Goal: Task Accomplishment & Management: Use online tool/utility

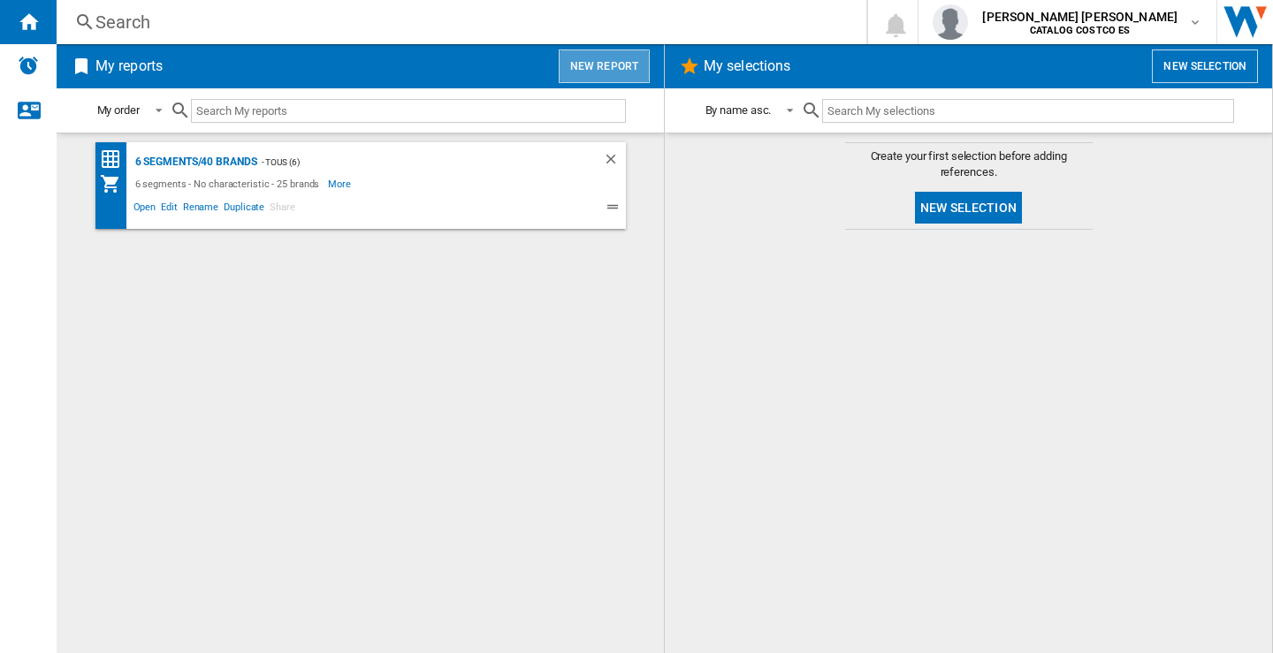
click at [605, 53] on button "New report" at bounding box center [604, 66] width 91 height 34
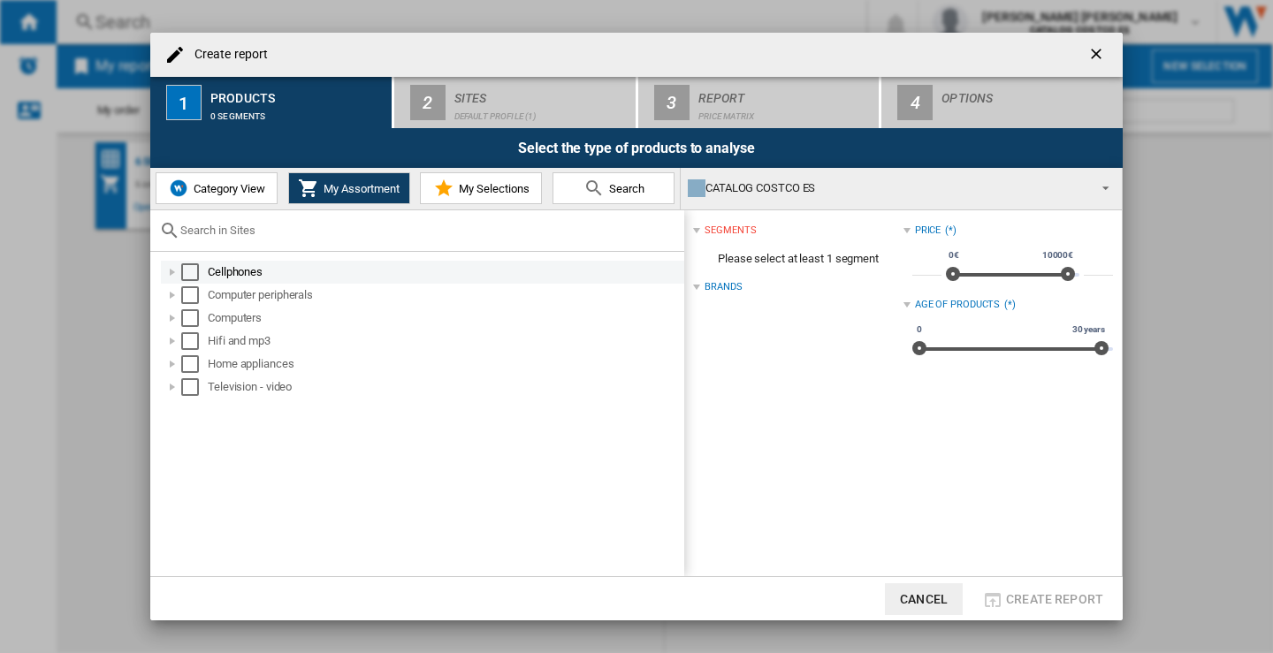
click at [198, 268] on div "Select" at bounding box center [190, 272] width 18 height 18
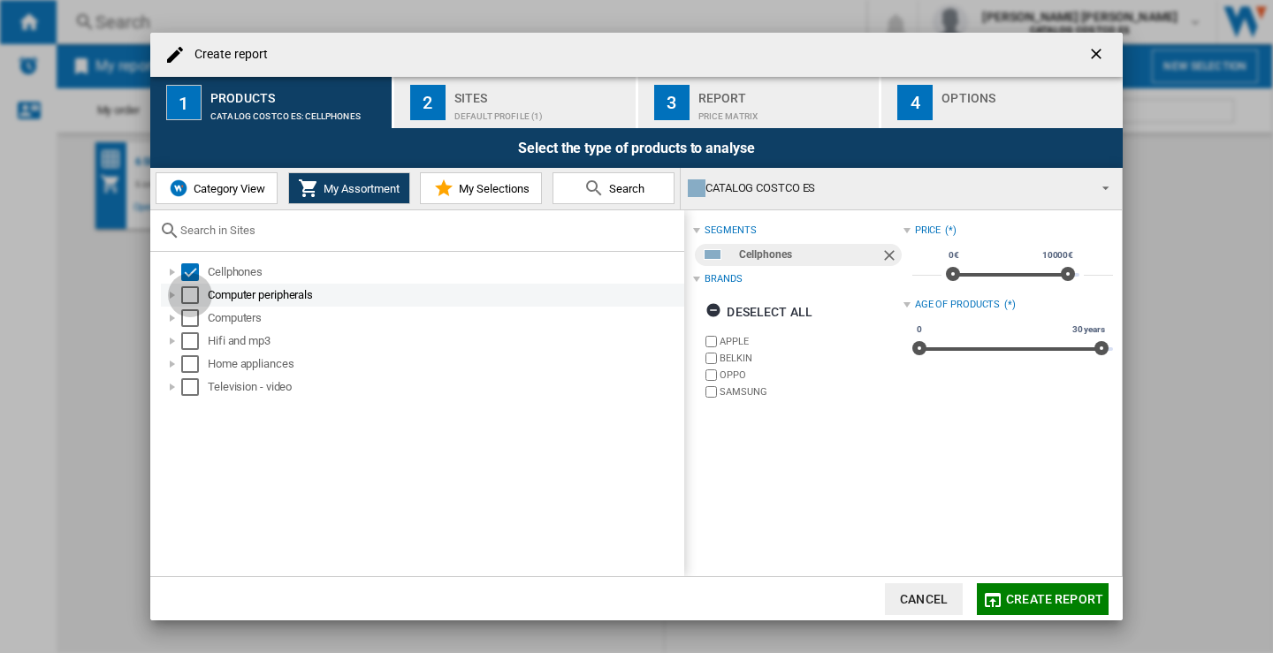
click at [197, 295] on div "Select" at bounding box center [190, 295] width 18 height 18
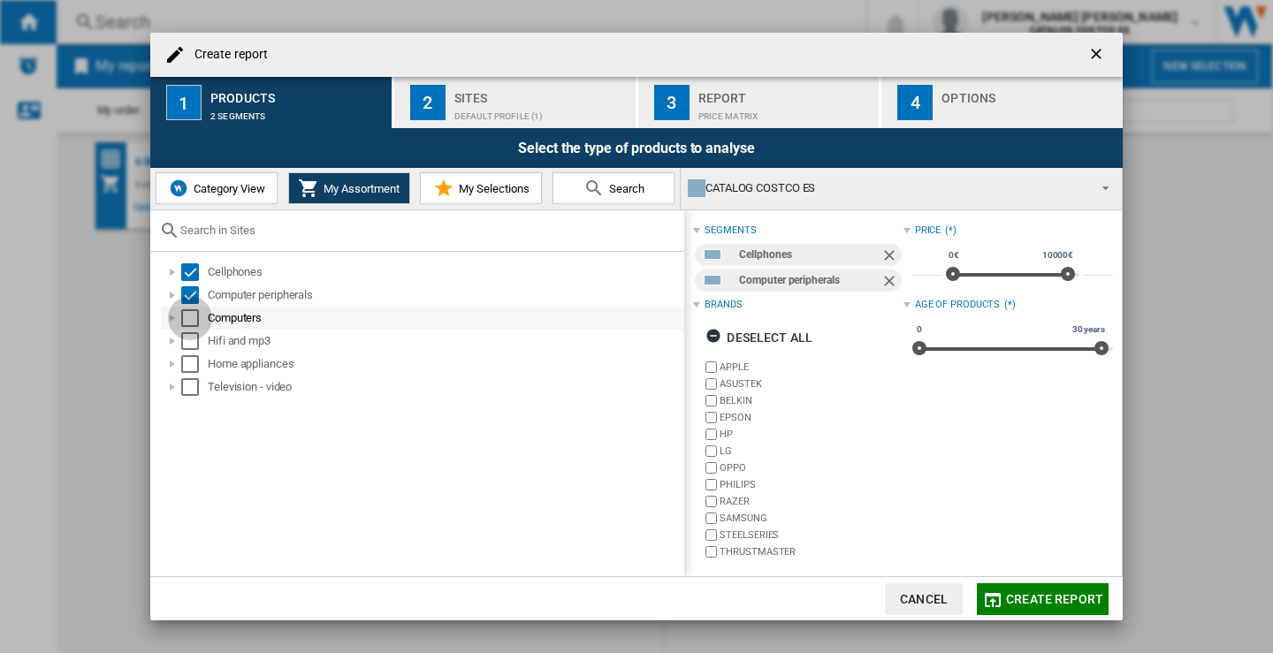
click at [189, 322] on div "Select" at bounding box center [190, 318] width 18 height 18
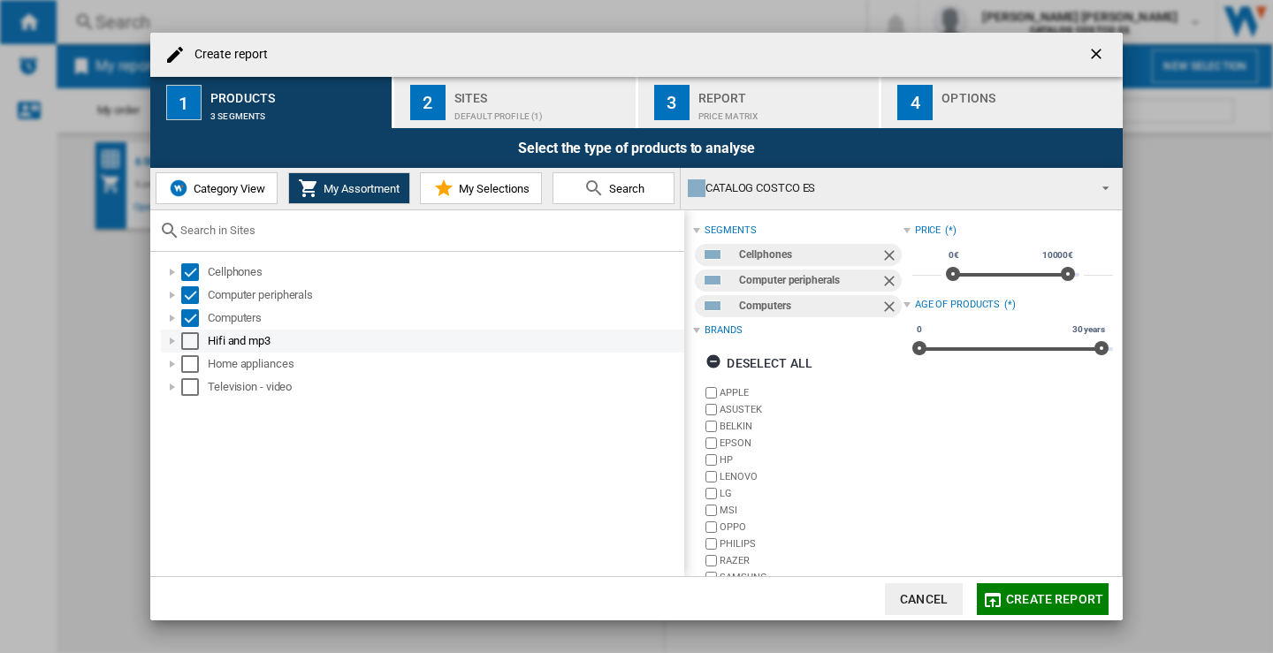
click at [194, 333] on div "Select" at bounding box center [190, 341] width 18 height 18
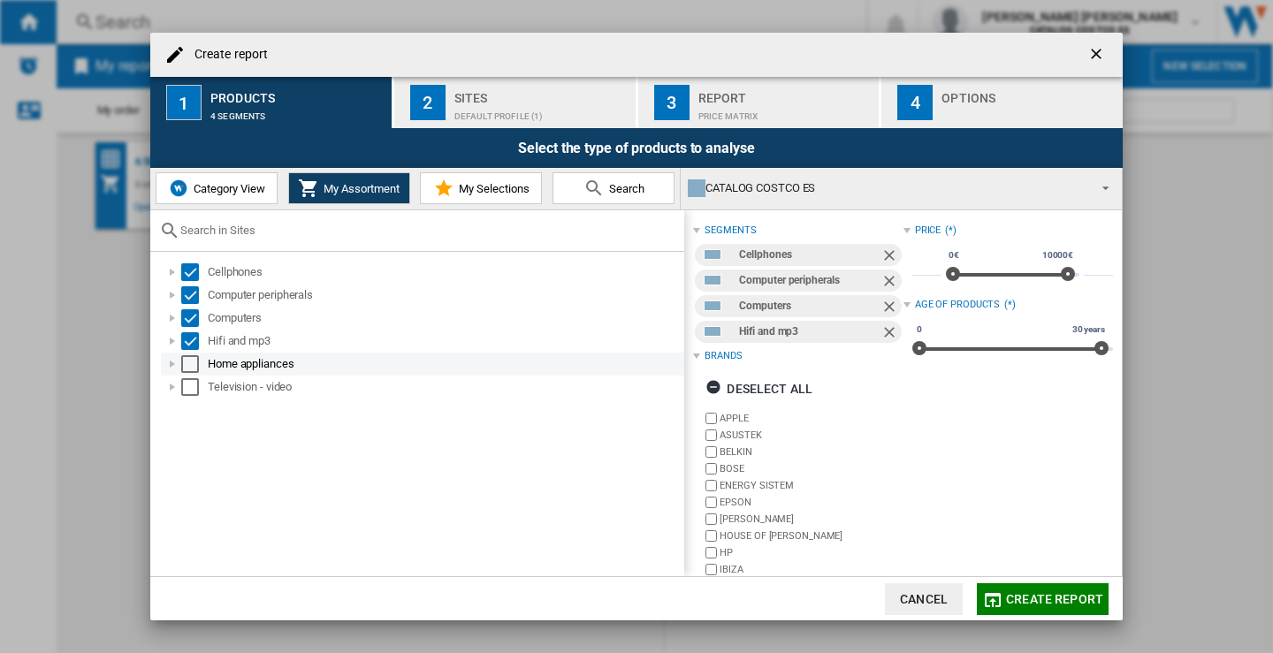
click at [189, 360] on div "Select" at bounding box center [190, 364] width 18 height 18
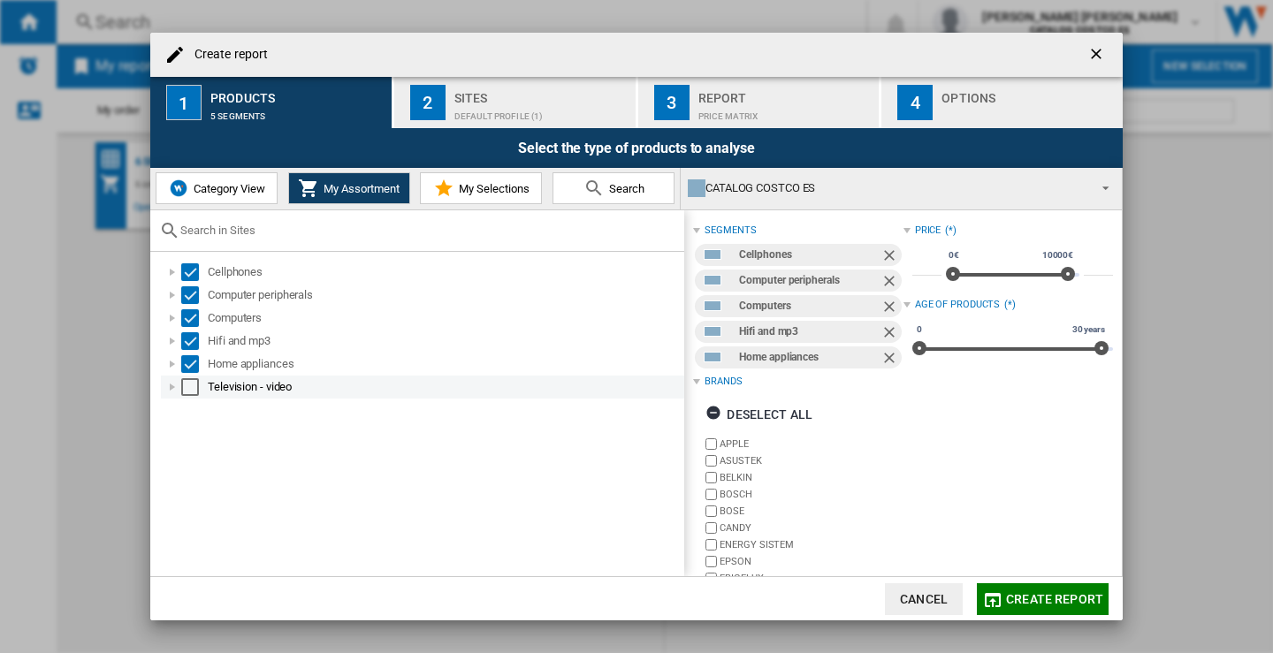
click at [192, 387] on div "Select" at bounding box center [190, 387] width 18 height 18
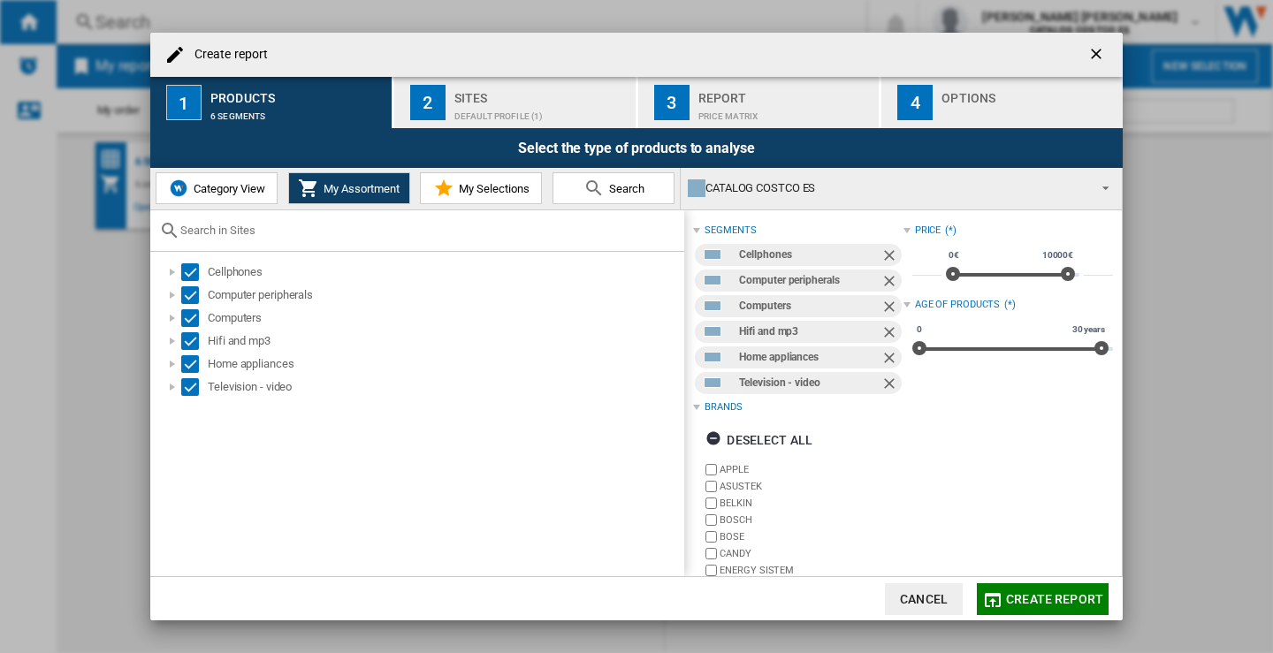
click at [502, 112] on div "Default profile (1)" at bounding box center [541, 112] width 174 height 19
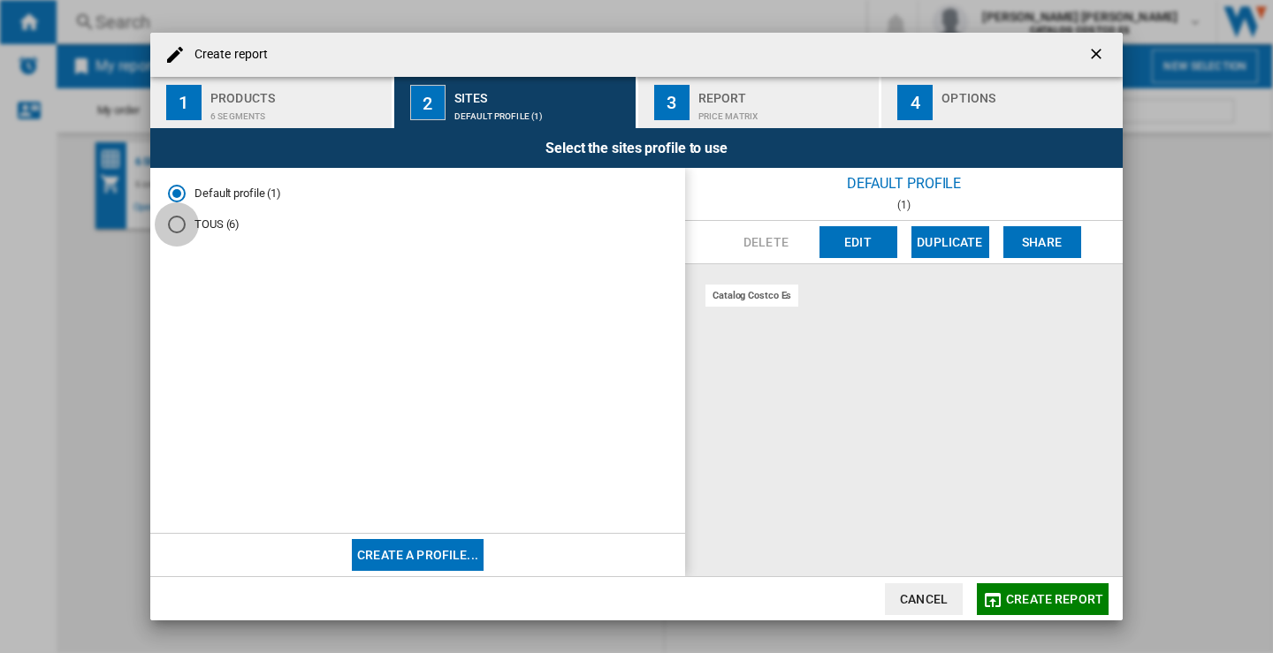
click at [182, 232] on div "TOUS (6)" at bounding box center [177, 225] width 18 height 18
click at [780, 116] on div "Price Matrix" at bounding box center [785, 112] width 174 height 19
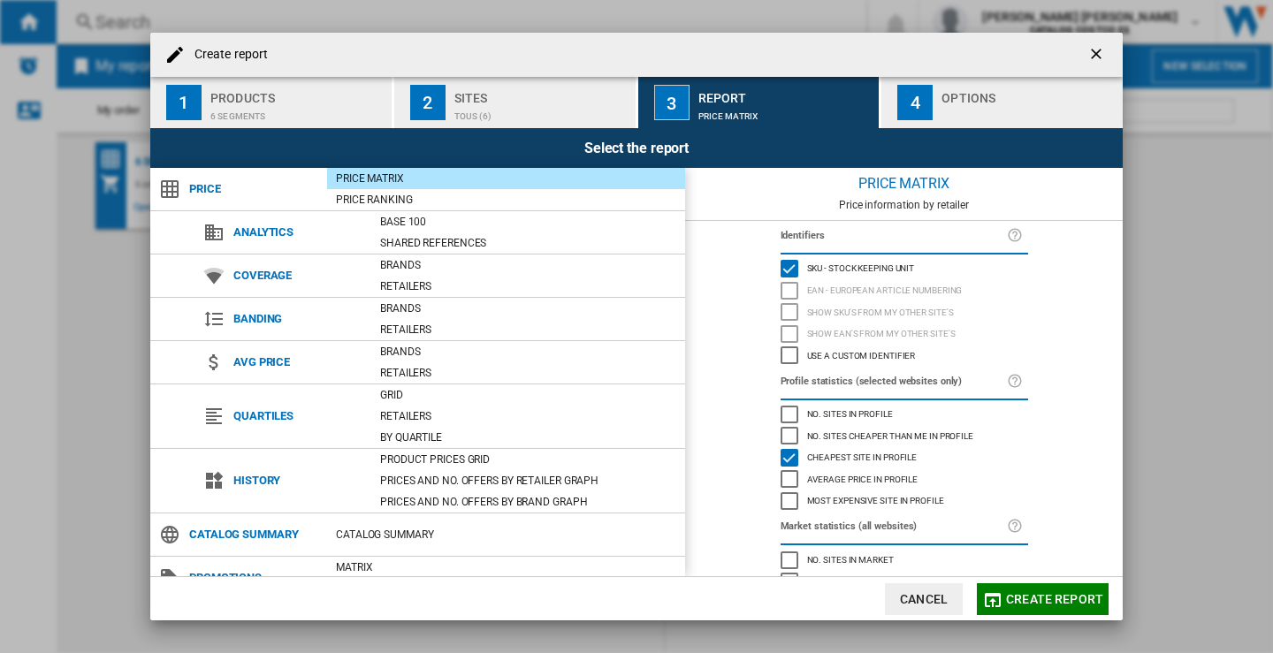
click at [957, 92] on div "Options" at bounding box center [1028, 93] width 174 height 19
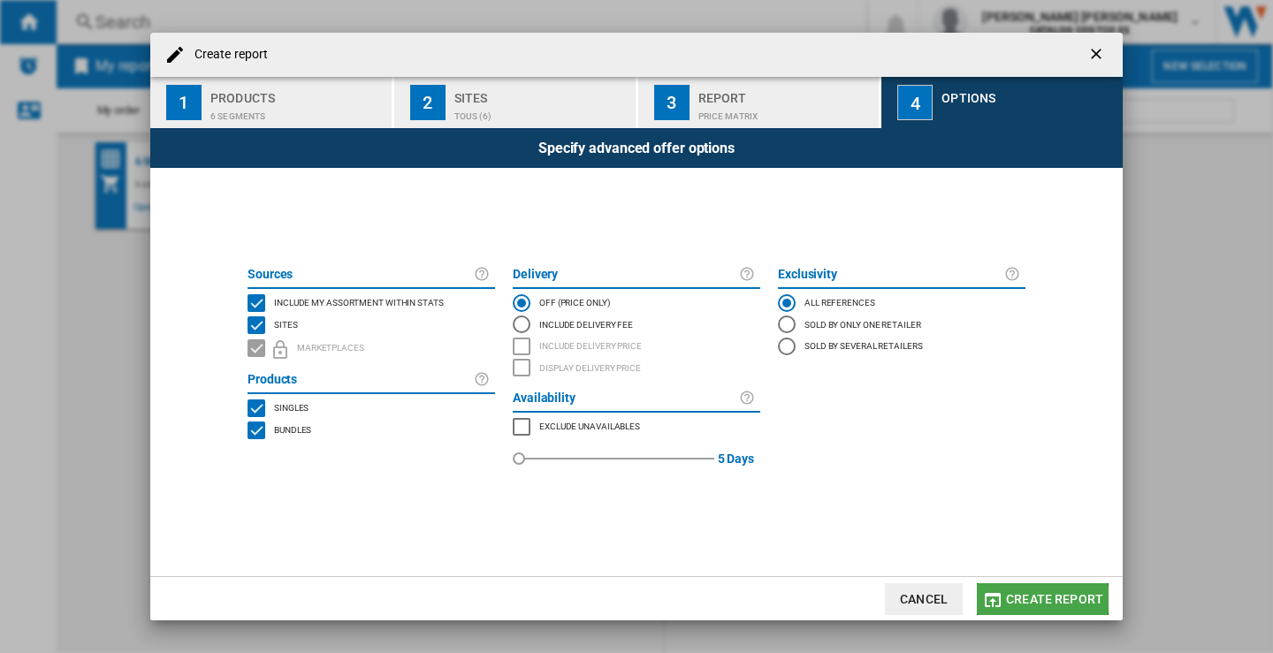
click at [1037, 598] on span "Create report" at bounding box center [1054, 599] width 97 height 14
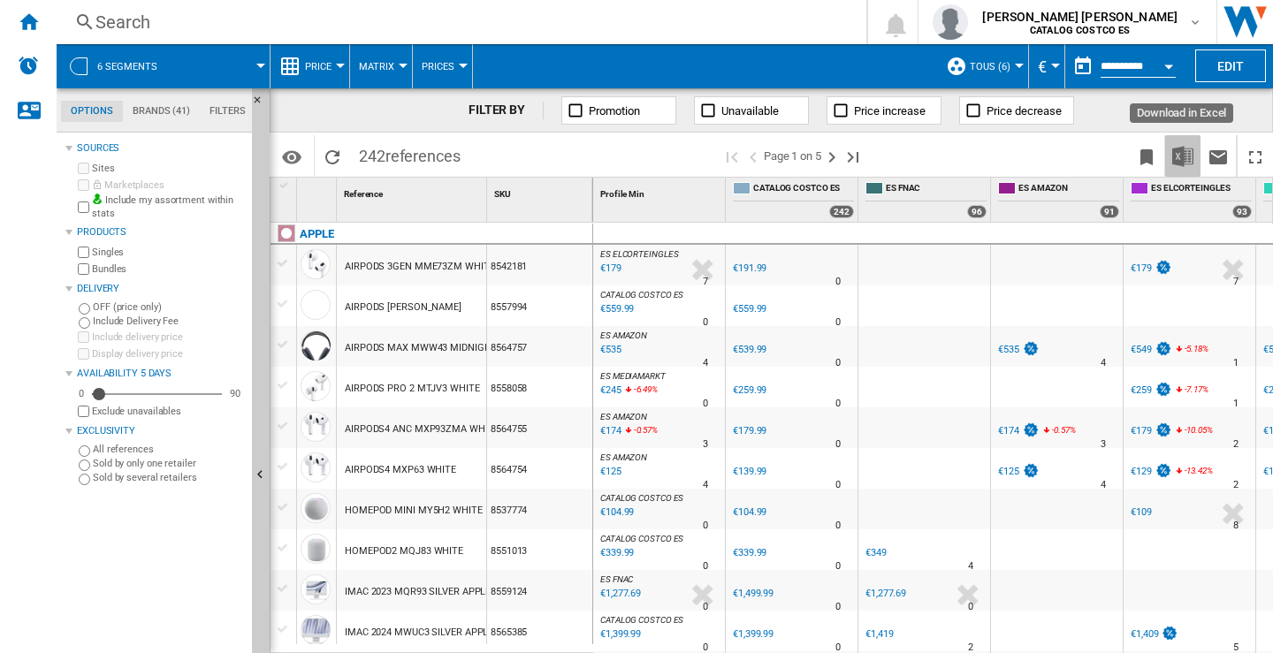
click at [1183, 153] on img "Download in Excel" at bounding box center [1182, 156] width 21 height 21
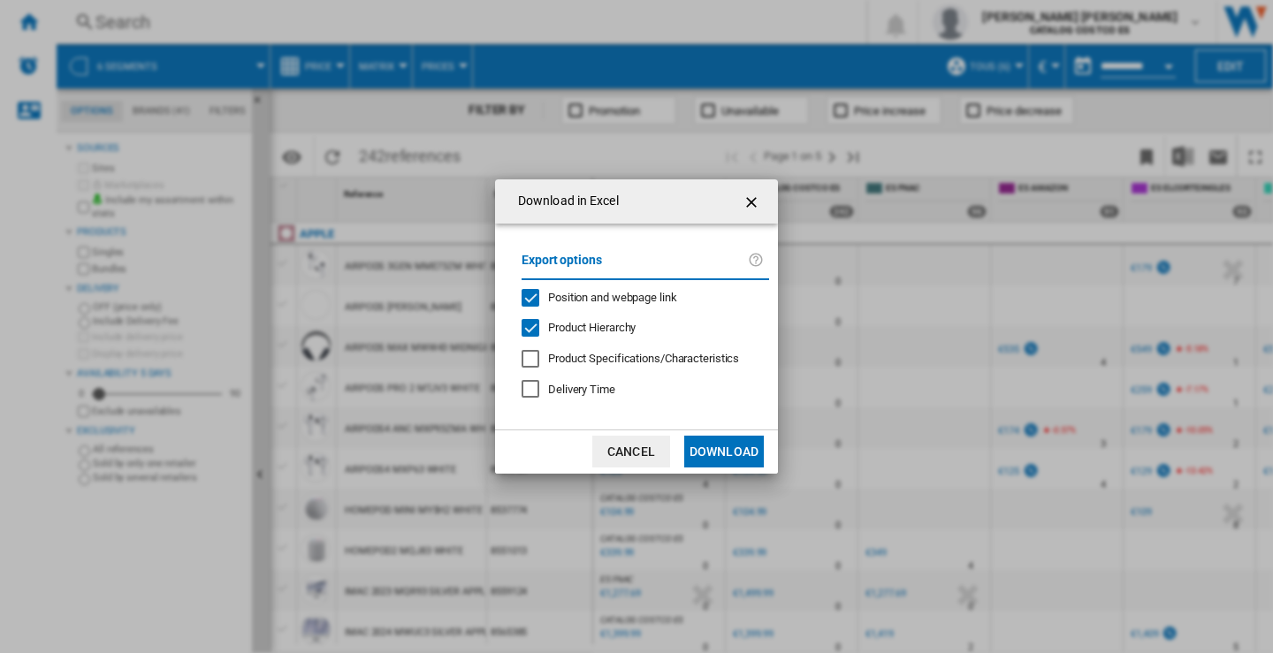
click at [718, 451] on button "Download" at bounding box center [724, 452] width 80 height 32
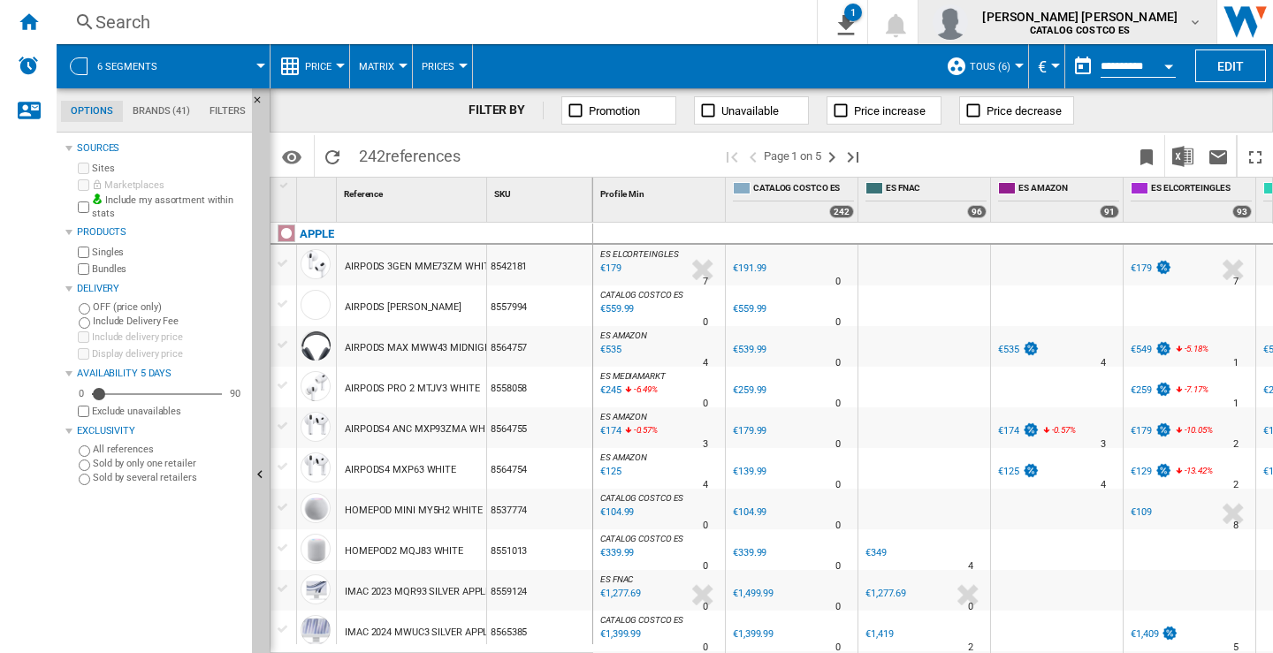
click at [1197, 19] on md-icon "button" at bounding box center [1195, 22] width 14 height 14
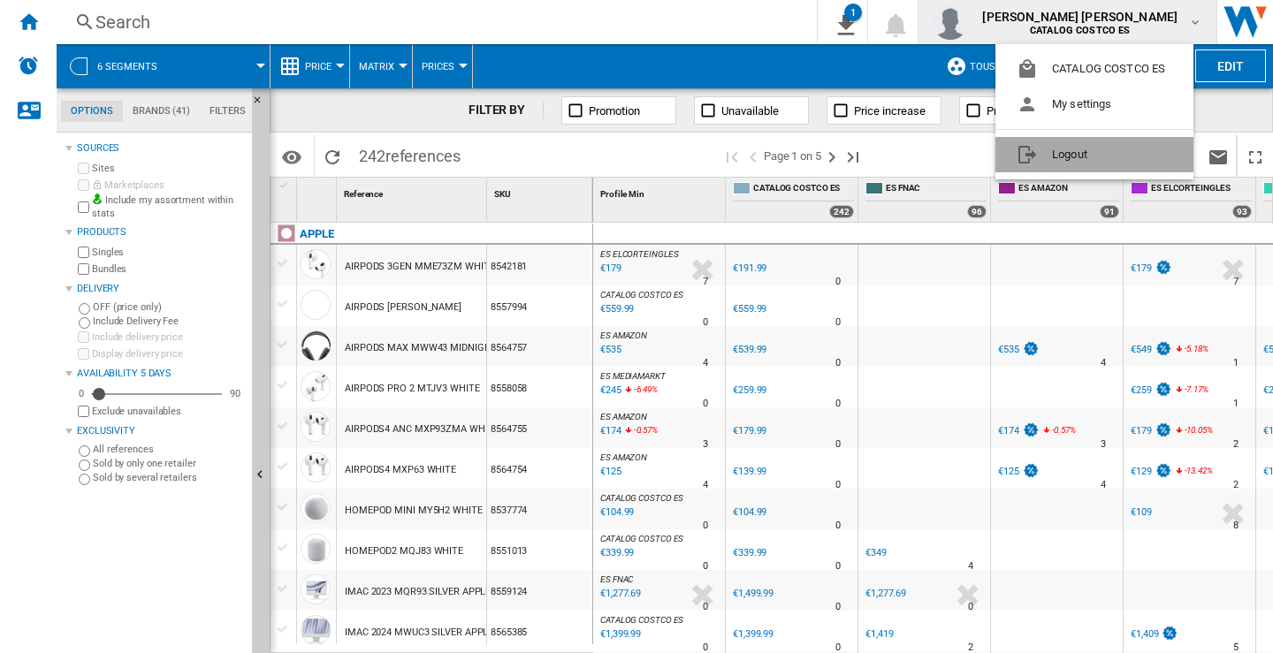
click at [1065, 168] on button "Logout" at bounding box center [1094, 154] width 198 height 35
